Goal: Task Accomplishment & Management: Use online tool/utility

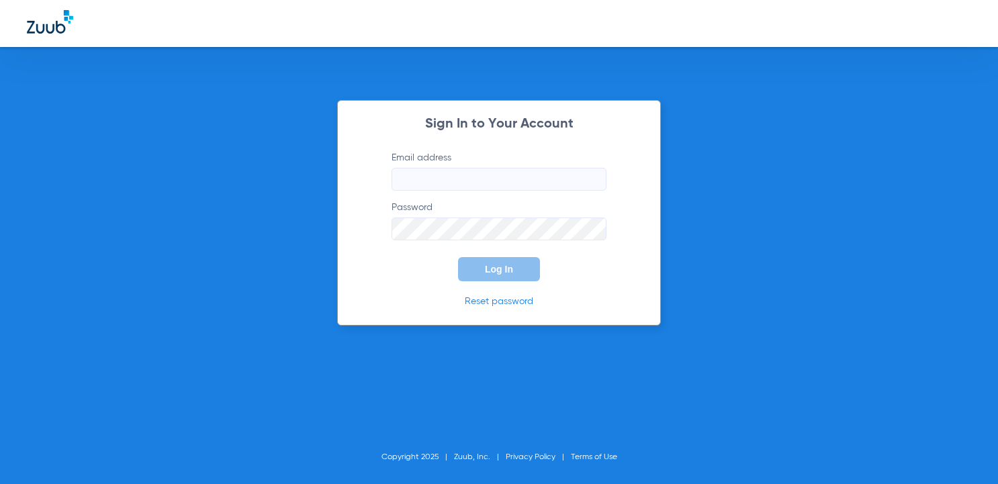
type input "[EMAIL_ADDRESS][DOMAIN_NAME]"
click at [502, 285] on div "Sign In to Your Account Email address [EMAIL_ADDRESS][DOMAIN_NAME] Password Log…" at bounding box center [499, 213] width 324 height 226
click at [497, 277] on button "Log In" at bounding box center [499, 269] width 82 height 24
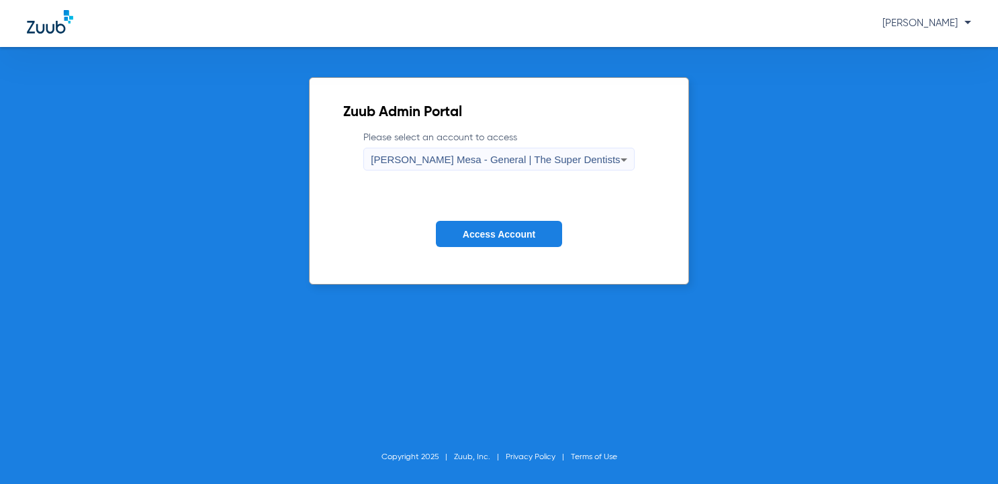
click at [523, 229] on span "Access Account" at bounding box center [499, 234] width 73 height 11
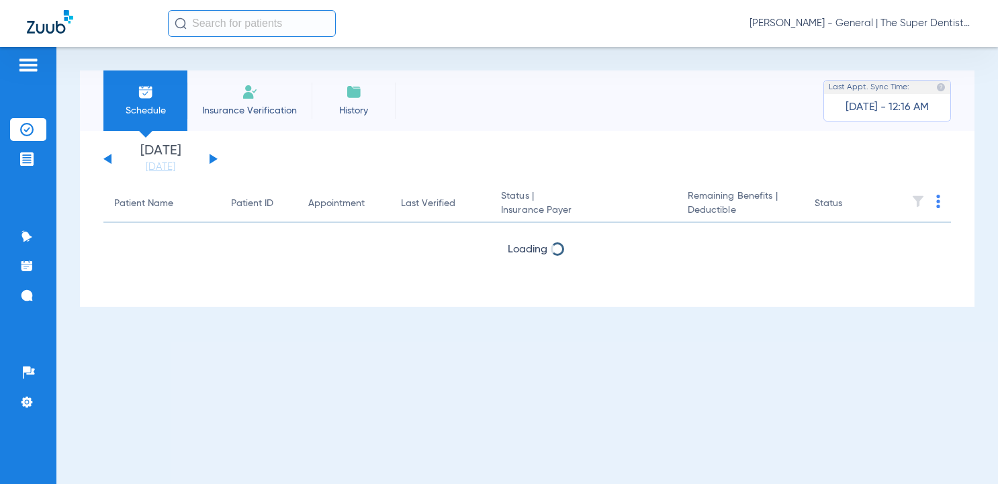
click at [230, 32] on input "text" at bounding box center [252, 23] width 168 height 27
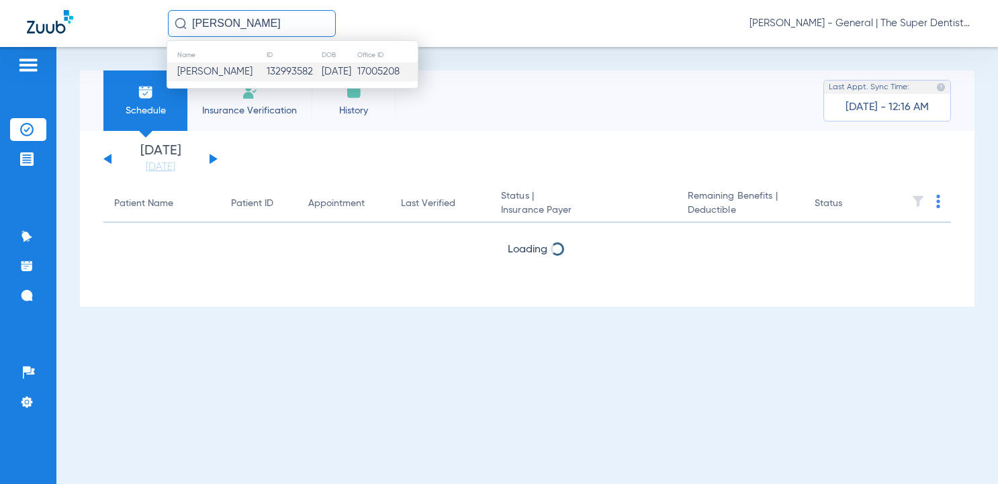
type input "[PERSON_NAME]"
click at [339, 71] on td "[DATE]" at bounding box center [339, 71] width 36 height 19
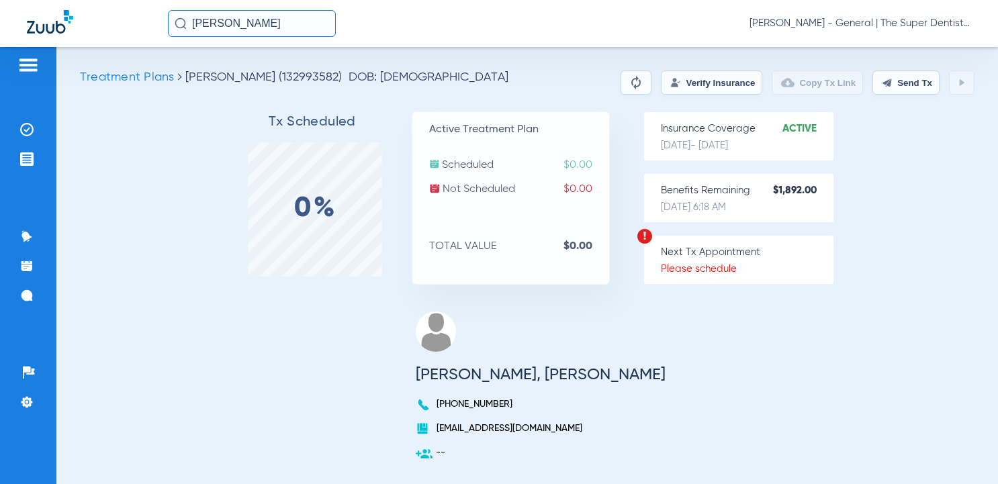
click at [677, 83] on button "Verify Insurance" at bounding box center [711, 83] width 101 height 24
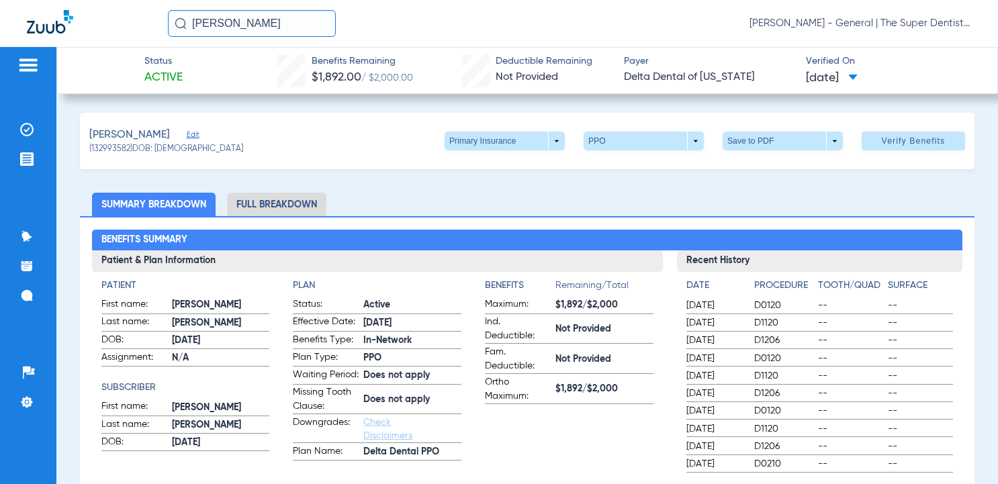
click at [834, 85] on span "[DATE]" at bounding box center [832, 78] width 52 height 17
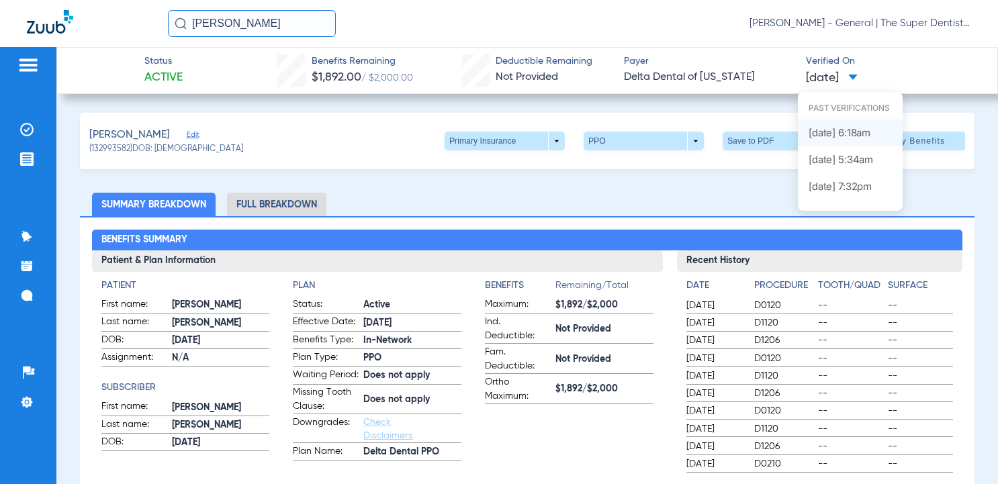
click at [844, 128] on label "[DATE] 6:18AM" at bounding box center [850, 133] width 105 height 27
